Goal: Task Accomplishment & Management: Use online tool/utility

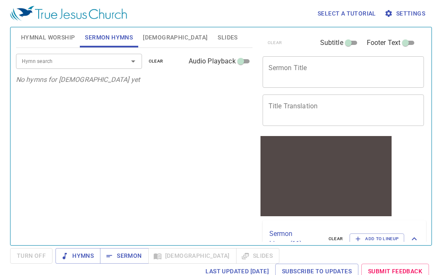
click at [329, 156] on div at bounding box center [325, 170] width 131 height 52
click at [38, 36] on span "Hymnal Worship" at bounding box center [48, 37] width 54 height 11
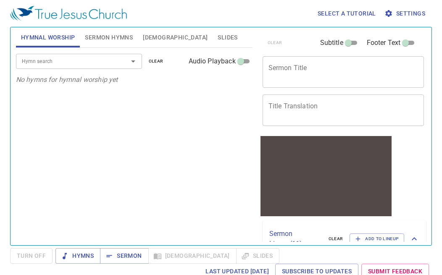
click at [93, 41] on span "Sermon Hymns" at bounding box center [109, 37] width 48 height 11
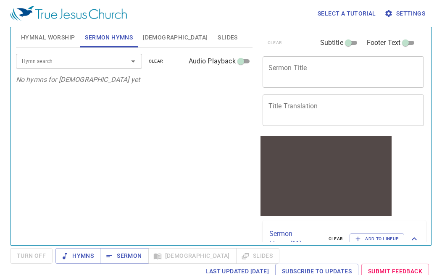
click at [121, 58] on div at bounding box center [127, 61] width 22 height 12
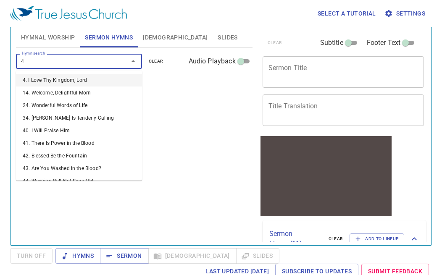
type input "46"
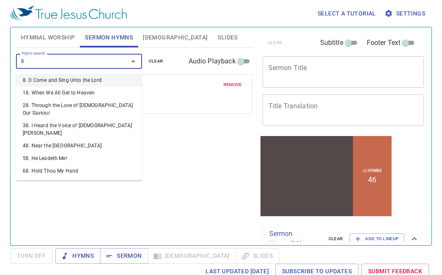
type input "87"
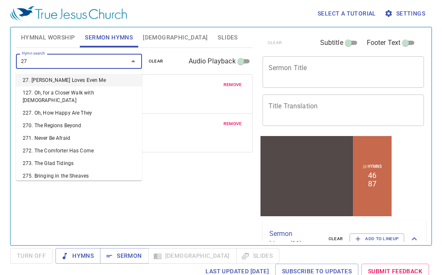
type input "271"
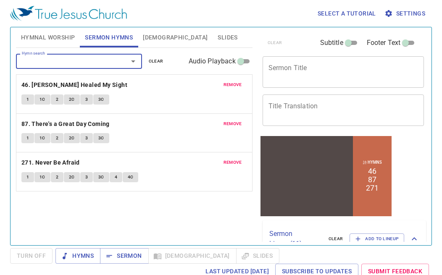
click at [239, 88] on span "remove" at bounding box center [233, 85] width 18 height 8
click at [239, 120] on span "remove" at bounding box center [233, 124] width 18 height 8
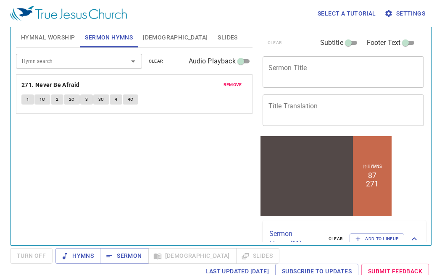
click at [239, 88] on span "remove" at bounding box center [233, 85] width 18 height 8
click at [239, 88] on div "Hymn search Hymn search clear Audio Playback remove 271. Never Be Afraid 1 1C 2…" at bounding box center [134, 143] width 237 height 190
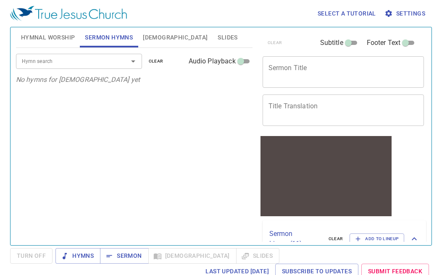
click at [55, 35] on span "Hymnal Worship" at bounding box center [48, 37] width 54 height 11
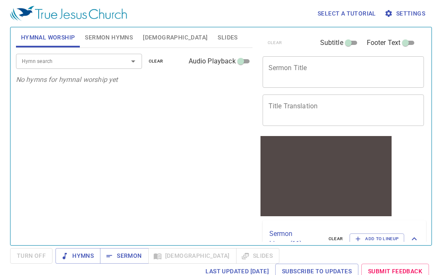
click at [58, 63] on input "Hymn search" at bounding box center [66, 61] width 96 height 10
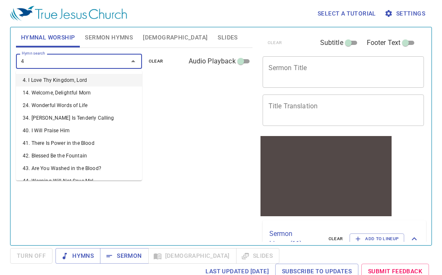
type input "46"
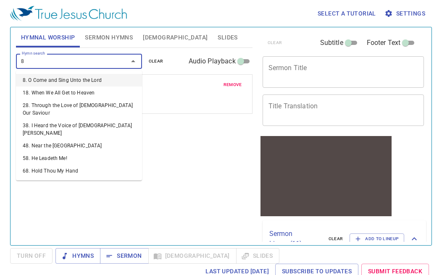
type input "87"
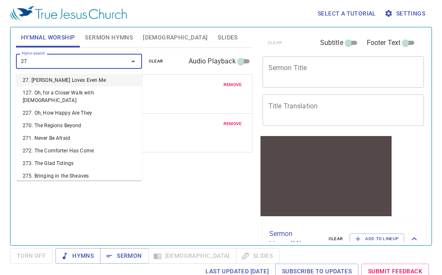
type input "271"
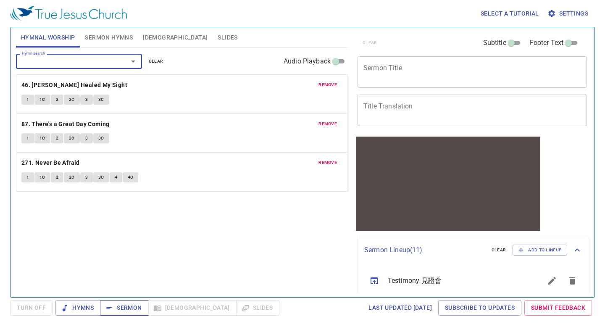
click at [116, 275] on span "Sermon" at bounding box center [124, 308] width 35 height 11
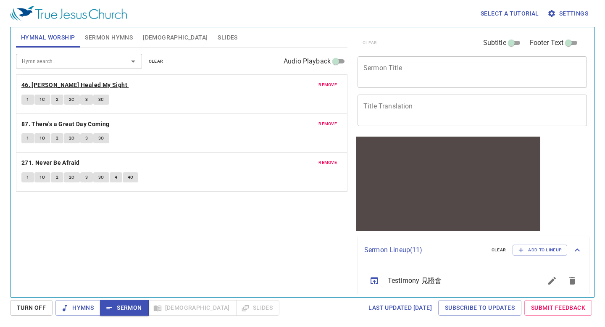
click at [75, 81] on b "46. [PERSON_NAME] Healed My Sight" at bounding box center [74, 85] width 106 height 11
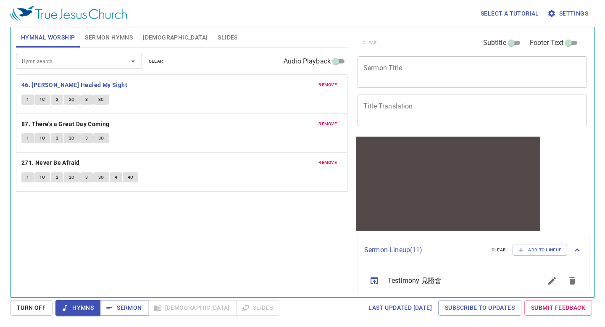
click at [438, 75] on textarea "Sermon Title" at bounding box center [473, 72] width 218 height 16
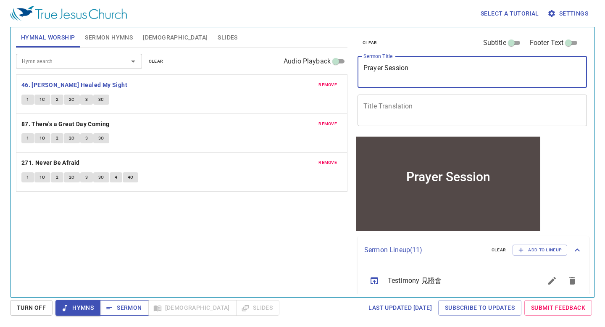
type textarea "Prayer Session"
click at [126, 275] on span "Sermon" at bounding box center [124, 308] width 35 height 11
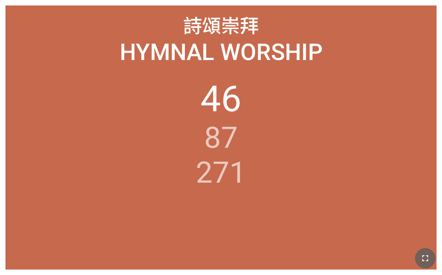
click at [419, 257] on button "button" at bounding box center [425, 258] width 20 height 20
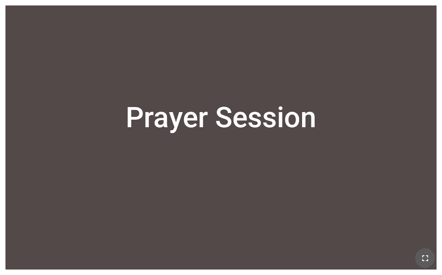
click at [428, 256] on icon "button" at bounding box center [425, 258] width 10 height 10
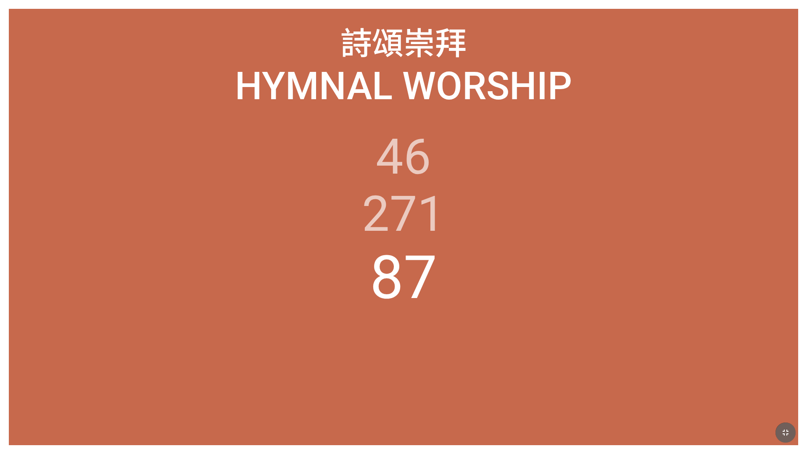
click at [605, 327] on icon "button" at bounding box center [786, 432] width 10 height 10
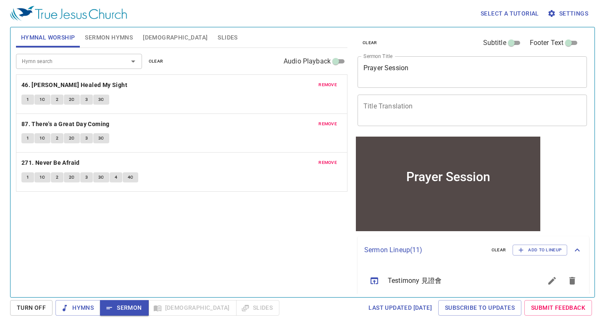
drag, startPoint x: 80, startPoint y: 161, endPoint x: 93, endPoint y: 92, distance: 70.2
click at [93, 152] on div "remove 46. Jesus Christ Healed My Sight 1 1C 2 2C 3 3C remove 87. There's a Gre…" at bounding box center [182, 172] width 332 height 40
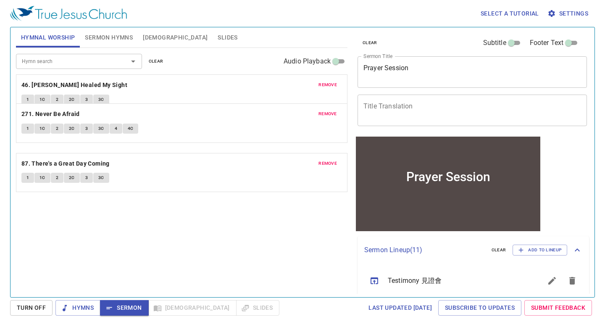
drag, startPoint x: 115, startPoint y: 161, endPoint x: 144, endPoint y: 111, distance: 58.2
click at [144, 152] on div "remove 46. Jesus Christ Healed My Sight 1 1C 2 2C 3 3C remove 87. There's a Gre…" at bounding box center [182, 172] width 332 height 40
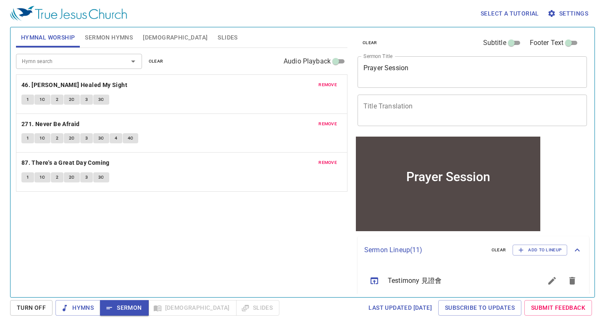
click at [228, 235] on div "Hymn search Hymn search clear Audio Playback remove 46. Jesus Christ Healed My …" at bounding box center [182, 169] width 332 height 242
click at [325, 166] on span "remove" at bounding box center [328, 163] width 18 height 8
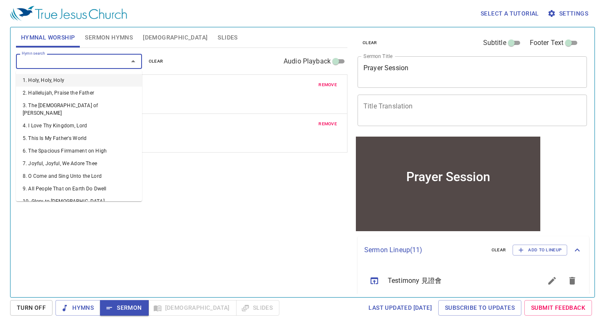
click at [111, 61] on input "Hymn search" at bounding box center [66, 61] width 96 height 10
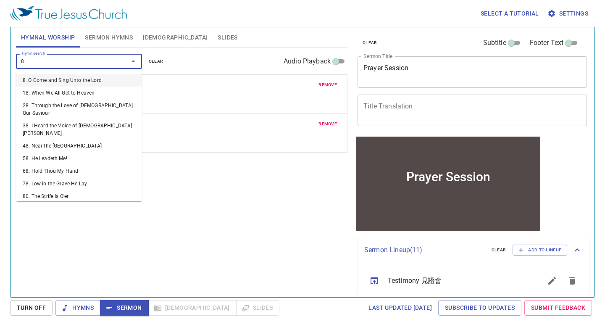
type input "87"
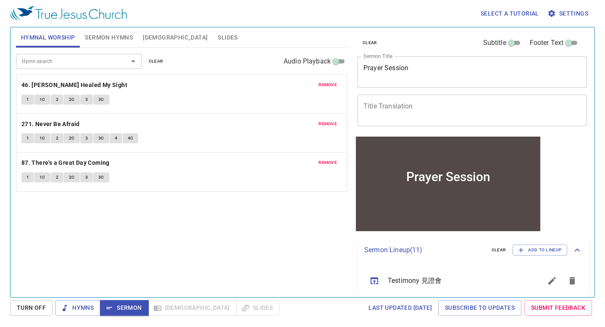
click at [469, 60] on div "Prayer Session x Sermon Title" at bounding box center [473, 72] width 230 height 32
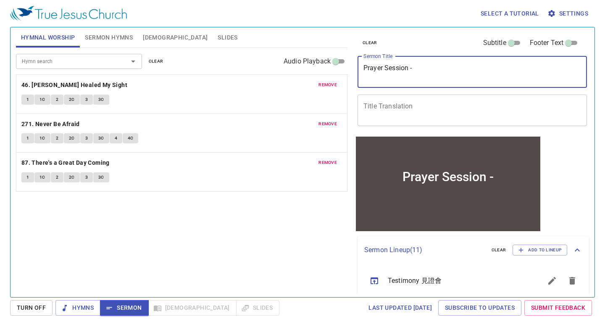
type textarea "Prayer Session"
click at [330, 212] on div "Hymn search Hymn search clear Audio Playback remove 46. Jesus Christ Healed My …" at bounding box center [182, 169] width 332 height 242
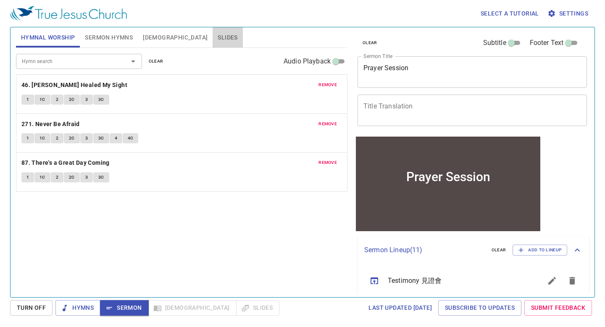
click at [218, 39] on span "Slides" at bounding box center [228, 37] width 20 height 11
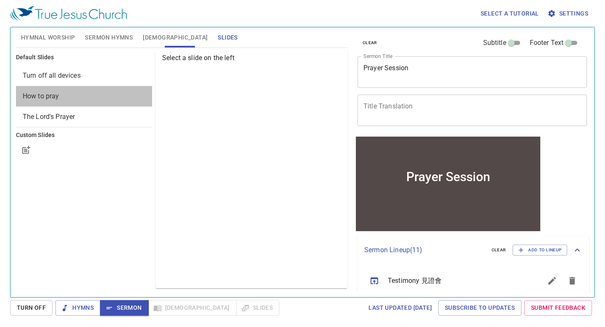
click at [68, 99] on span "How to pray" at bounding box center [84, 96] width 123 height 10
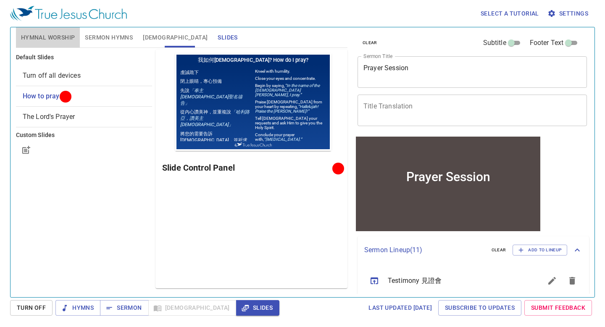
click at [64, 29] on button "Hymnal Worship" at bounding box center [48, 37] width 64 height 20
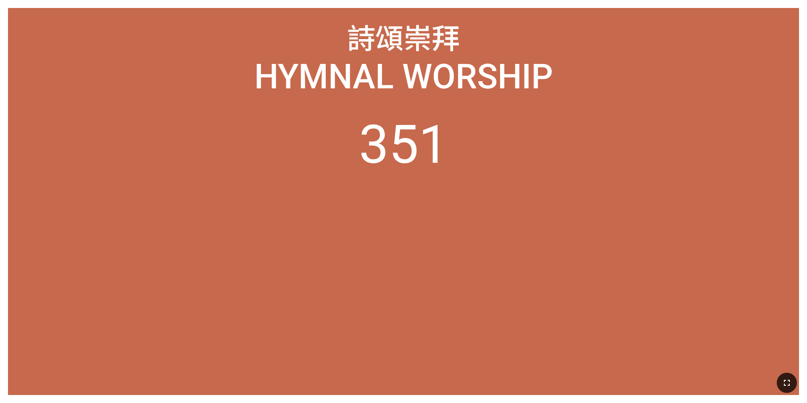
click at [442, 275] on icon "button" at bounding box center [787, 382] width 10 height 10
